Goal: Book appointment/travel/reservation

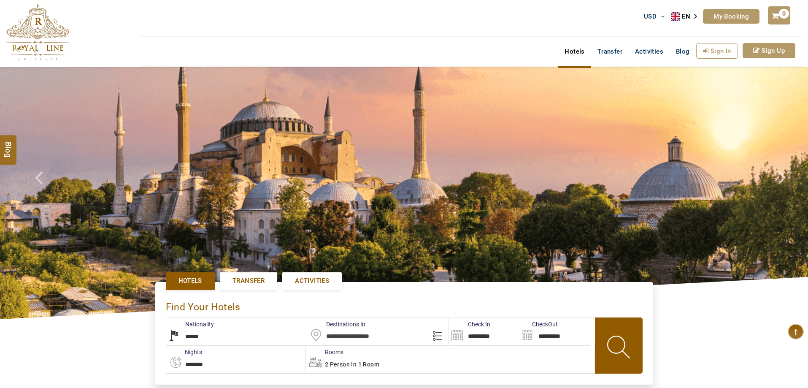
select select "******"
type input "**********"
select select "******"
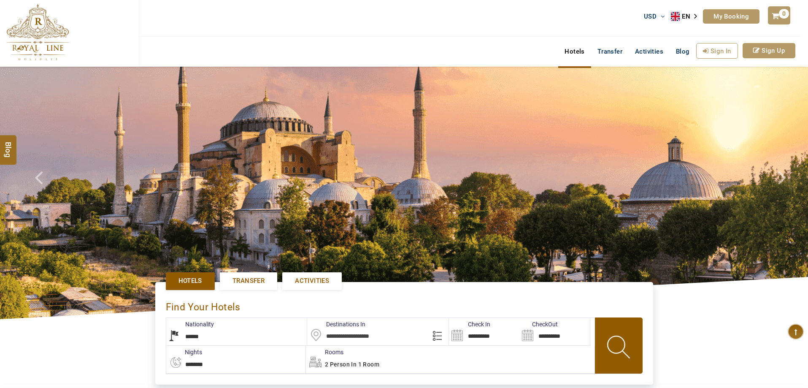
select select "******"
